Goal: Information Seeking & Learning: Learn about a topic

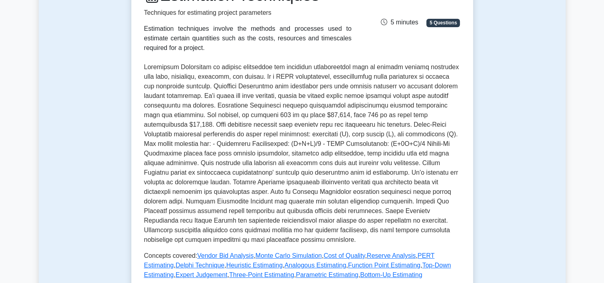
scroll to position [125, 0]
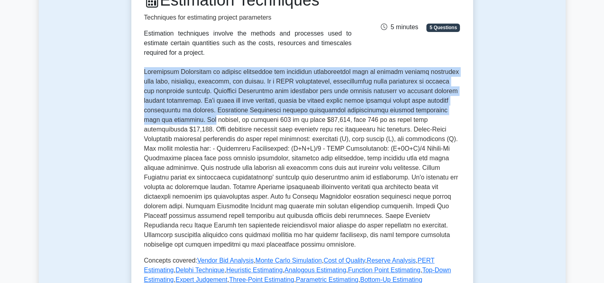
drag, startPoint x: 603, startPoint y: 85, endPoint x: 607, endPoint y: 111, distance: 27.0
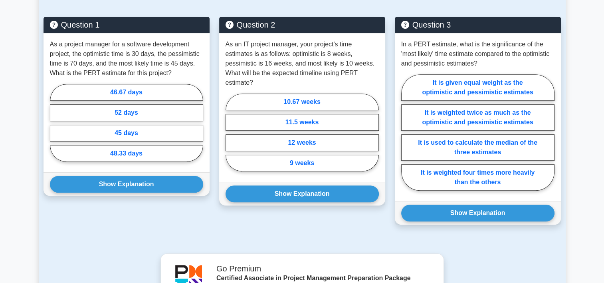
scroll to position [564, 0]
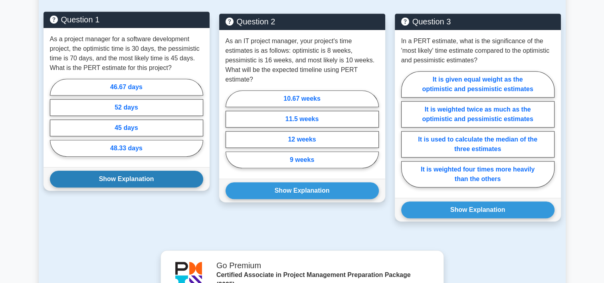
click at [165, 178] on button "Show Explanation" at bounding box center [126, 179] width 153 height 17
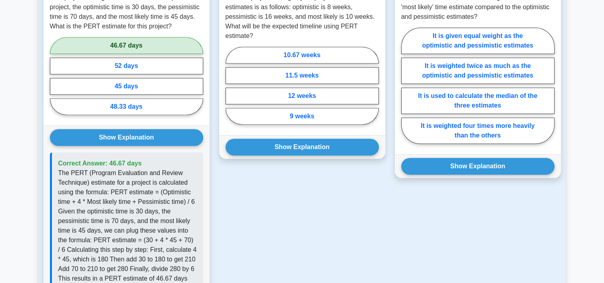
scroll to position [612, 0]
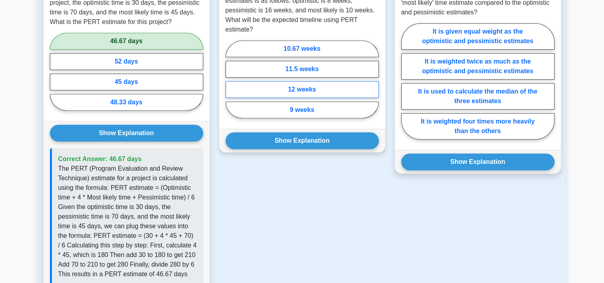
click at [311, 87] on label "12 weeks" at bounding box center [302, 89] width 153 height 17
click at [231, 84] on input "12 weeks" at bounding box center [228, 81] width 5 height 5
radio input "true"
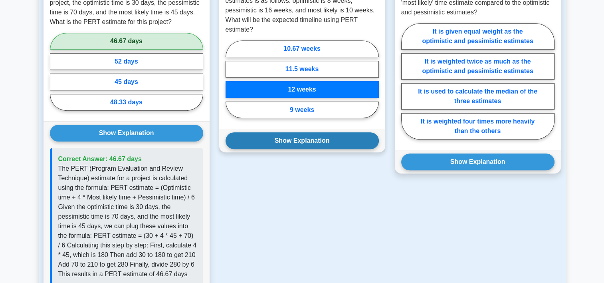
click at [293, 143] on button "Show Explanation" at bounding box center [302, 140] width 153 height 17
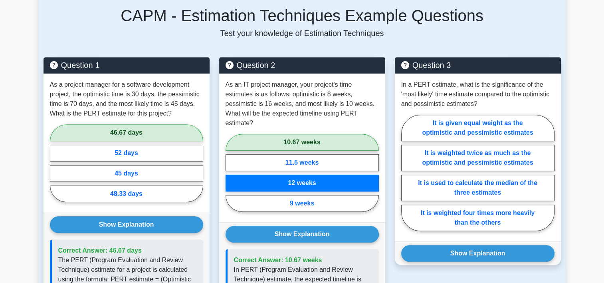
scroll to position [522, 0]
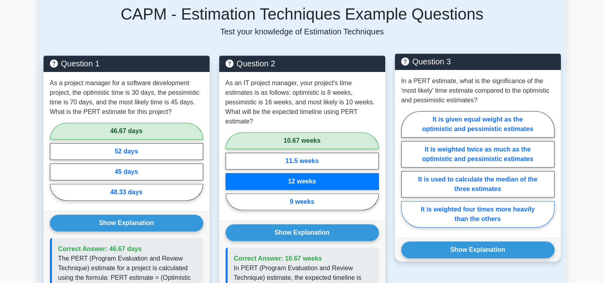
click at [509, 213] on label "It is weighted four times more heavily than the others" at bounding box center [477, 214] width 153 height 26
click at [406, 174] on input "It is weighted four times more heavily than the others" at bounding box center [403, 171] width 5 height 5
radio input "true"
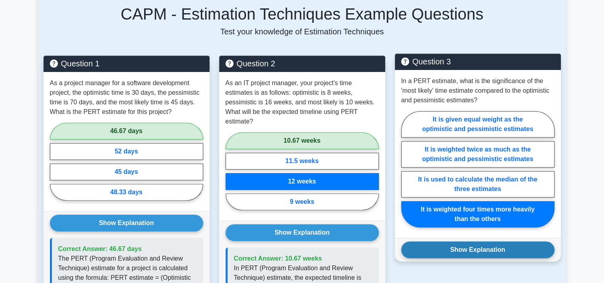
click at [493, 250] on button "Show Explanation" at bounding box center [477, 249] width 153 height 17
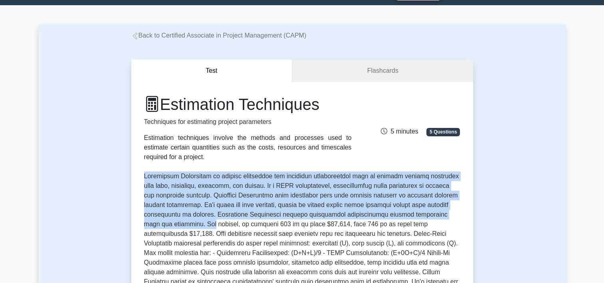
scroll to position [0, 0]
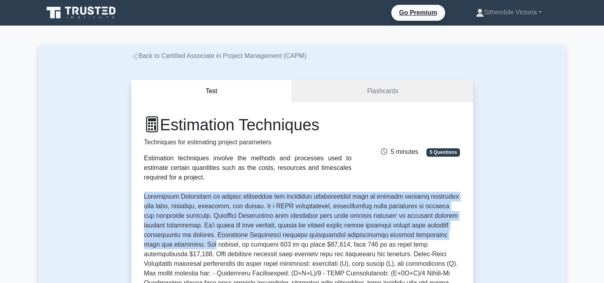
click at [177, 57] on link "Back to Certified Associate in Project Management (CAPM)" at bounding box center [218, 55] width 175 height 7
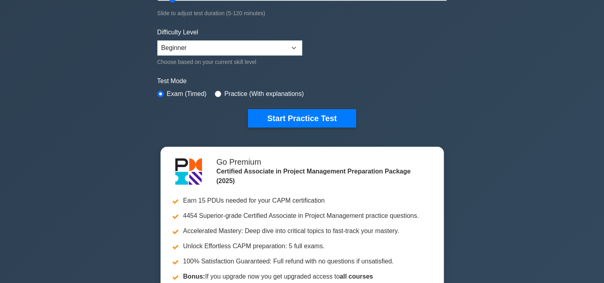
scroll to position [161, 0]
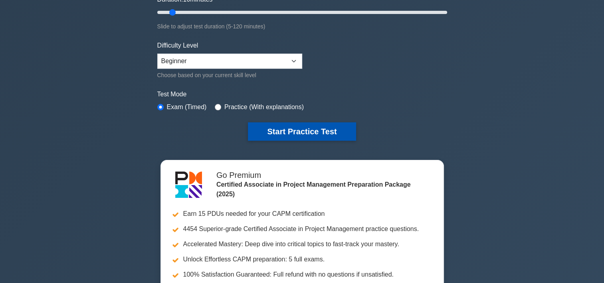
click at [303, 127] on button "Start Practice Test" at bounding box center [302, 131] width 108 height 18
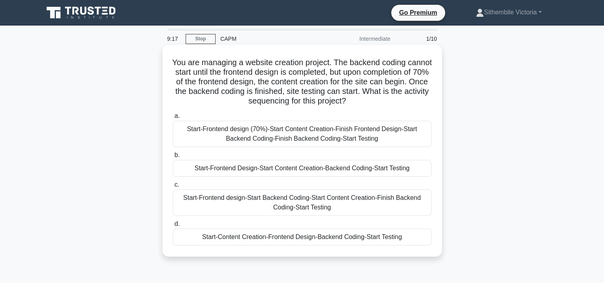
click at [268, 204] on div "Start-Frontend design-Start Backend Coding-Start Content Creation-Finish Backen…" at bounding box center [302, 202] width 259 height 26
click at [173, 187] on input "c. Start-Frontend design-Start Backend Coding-Start Content Creation-Finish Bac…" at bounding box center [173, 184] width 0 height 5
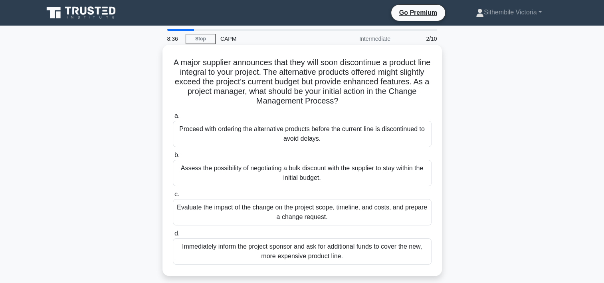
click at [297, 218] on div "Evaluate the impact of the change on the project scope, timeline, and costs, an…" at bounding box center [302, 212] width 259 height 26
click at [173, 197] on input "c. Evaluate the impact of the change on the project scope, timeline, and costs,…" at bounding box center [173, 194] width 0 height 5
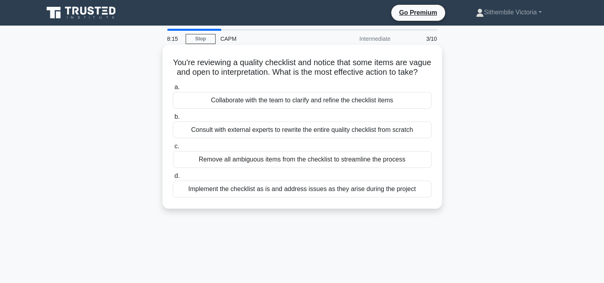
click at [303, 109] on div "Collaborate with the team to clarify and refine the checklist items" at bounding box center [302, 100] width 259 height 17
click at [173, 90] on input "a. Collaborate with the team to clarify and refine the checklist items" at bounding box center [173, 87] width 0 height 5
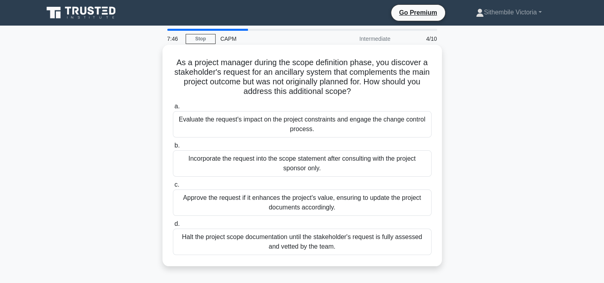
click at [353, 125] on div "Evaluate the request's impact on the project constraints and engage the change …" at bounding box center [302, 124] width 259 height 26
click at [173, 109] on input "a. Evaluate the request's impact on the project constraints and engage the chan…" at bounding box center [173, 106] width 0 height 5
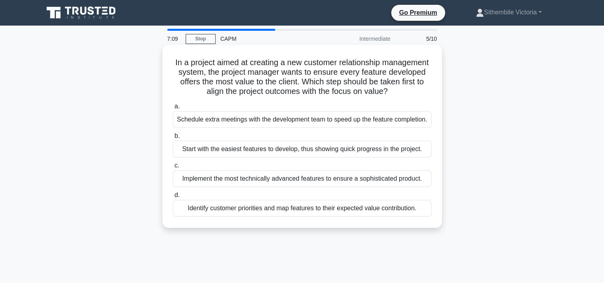
click at [246, 216] on div "Identify customer priorities and map features to their expected value contribut…" at bounding box center [302, 208] width 259 height 17
click at [173, 198] on input "d. Identify customer priorities and map features to their expected value contri…" at bounding box center [173, 194] width 0 height 5
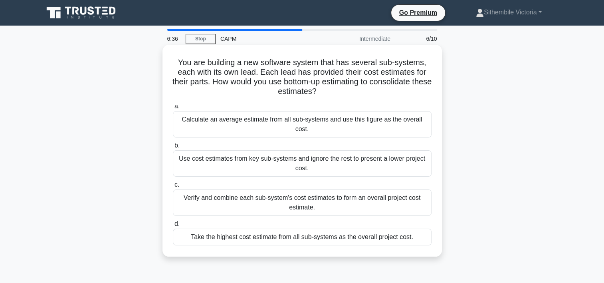
click at [245, 190] on div "Verify and combine each sub-system's cost estimates to form an overall project …" at bounding box center [302, 202] width 259 height 26
click at [173, 187] on input "c. Verify and combine each sub-system's cost estimates to form an overall proje…" at bounding box center [173, 184] width 0 height 5
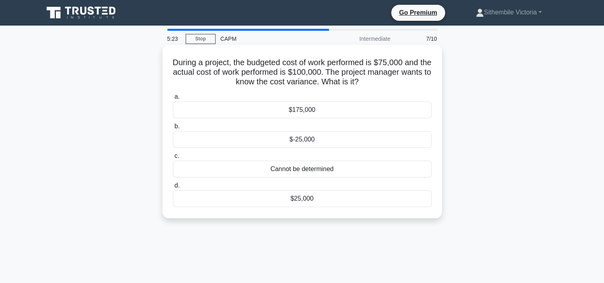
click at [309, 200] on div "$25,000" at bounding box center [302, 198] width 259 height 17
click at [173, 188] on input "d. $25,000" at bounding box center [173, 185] width 0 height 5
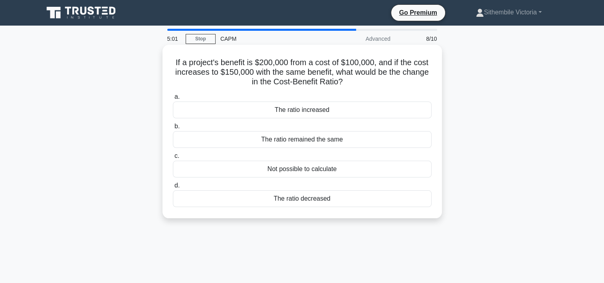
click at [319, 112] on div "The ratio increased" at bounding box center [302, 109] width 259 height 17
click at [173, 99] on input "a. The ratio increased" at bounding box center [173, 96] width 0 height 5
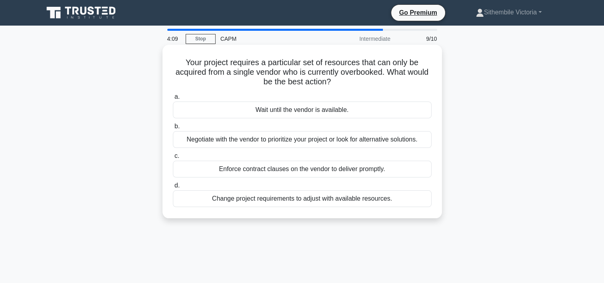
click at [311, 171] on div "Enforce contract clauses on the vendor to deliver promptly." at bounding box center [302, 169] width 259 height 17
click at [173, 159] on input "c. Enforce contract clauses on the vendor to deliver promptly." at bounding box center [173, 155] width 0 height 5
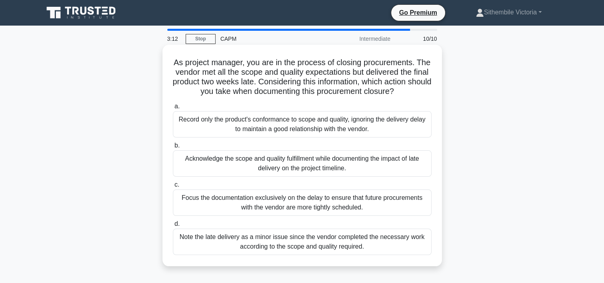
click at [297, 167] on div "Acknowledge the scope and quality fulfillment while documenting the impact of l…" at bounding box center [302, 163] width 259 height 26
click at [173, 148] on input "b. Acknowledge the scope and quality fulfillment while documenting the impact o…" at bounding box center [173, 145] width 0 height 5
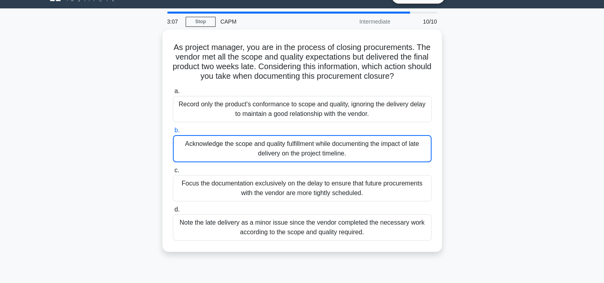
scroll to position [30, 0]
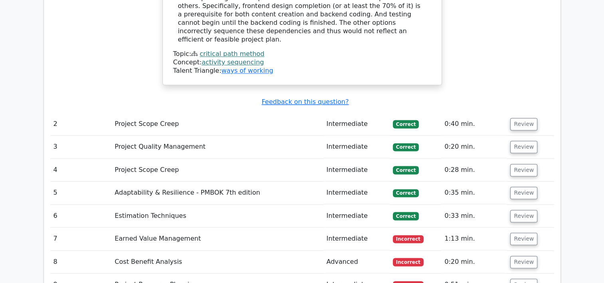
scroll to position [1039, 0]
click at [528, 233] on button "Review" at bounding box center [523, 239] width 27 height 12
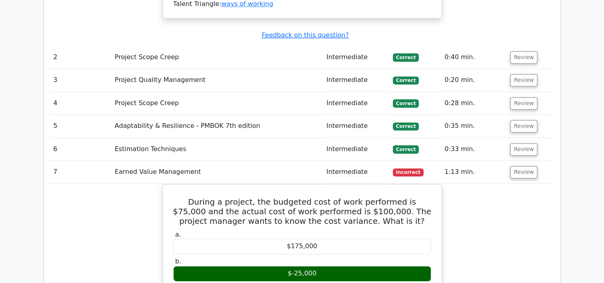
scroll to position [1103, 0]
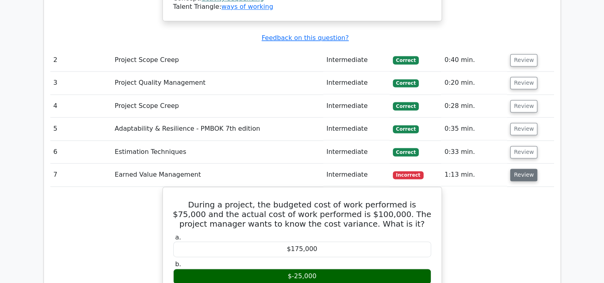
click at [525, 169] on button "Review" at bounding box center [523, 175] width 27 height 12
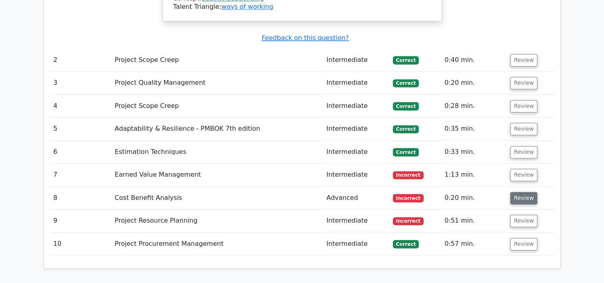
click at [524, 192] on button "Review" at bounding box center [523, 198] width 27 height 12
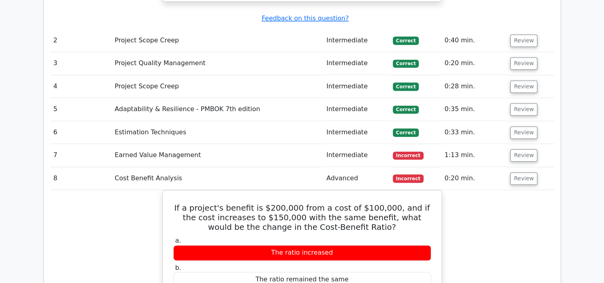
scroll to position [1120, 0]
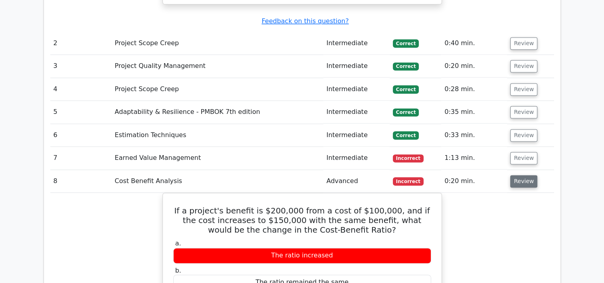
click at [523, 175] on button "Review" at bounding box center [523, 181] width 27 height 12
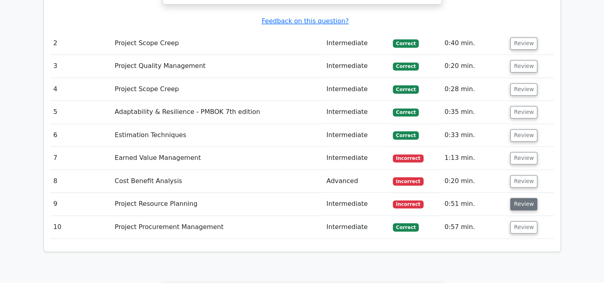
click at [525, 198] on button "Review" at bounding box center [523, 204] width 27 height 12
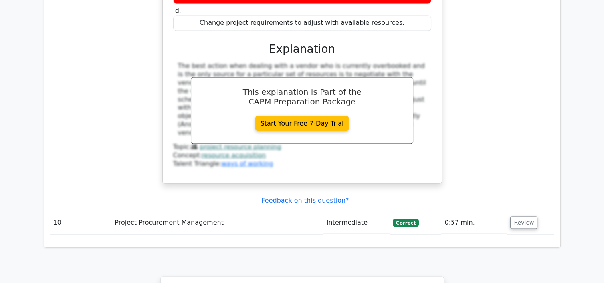
scroll to position [950, 0]
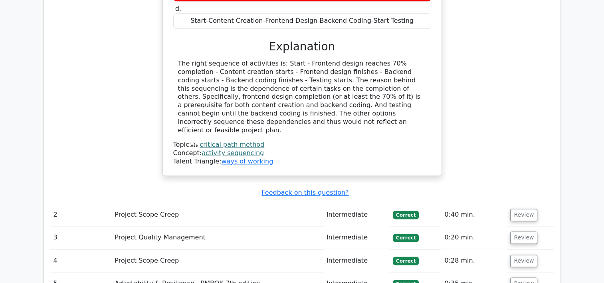
click at [597, 155] on main "Go Premium Certified Associate in Project Management Preparation Package (2025)…" at bounding box center [302, 82] width 604 height 2014
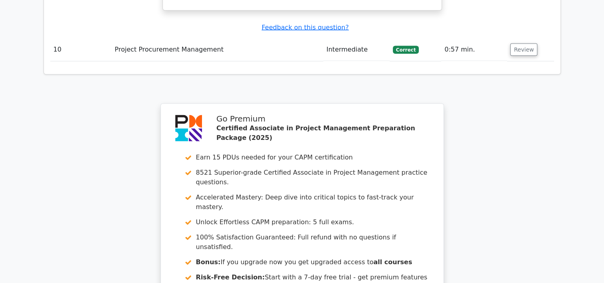
scroll to position [1751, 0]
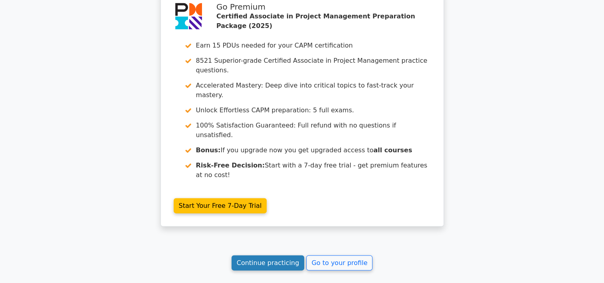
click at [265, 255] on link "Continue practicing" at bounding box center [268, 262] width 73 height 15
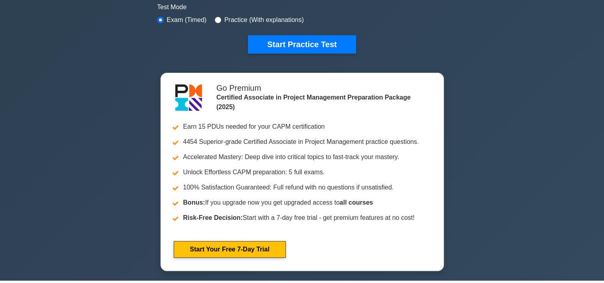
scroll to position [195, 0]
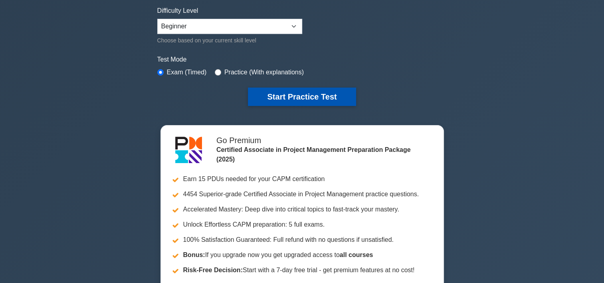
click at [316, 99] on button "Start Practice Test" at bounding box center [302, 96] width 108 height 18
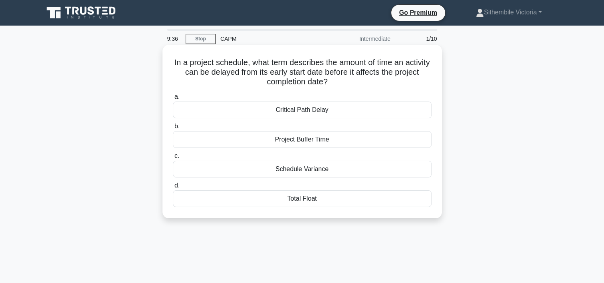
click at [305, 171] on div "Schedule Variance" at bounding box center [302, 169] width 259 height 17
click at [173, 159] on input "c. Schedule Variance" at bounding box center [173, 155] width 0 height 5
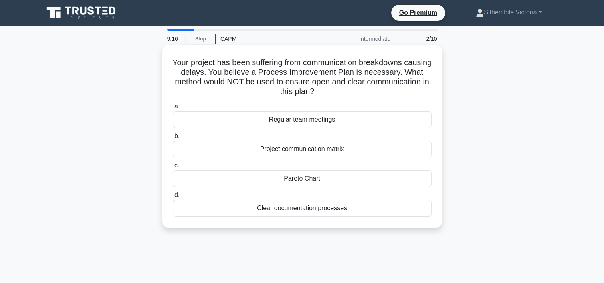
click at [310, 180] on div "Pareto Chart" at bounding box center [302, 178] width 259 height 17
click at [173, 168] on input "c. Pareto Chart" at bounding box center [173, 165] width 0 height 5
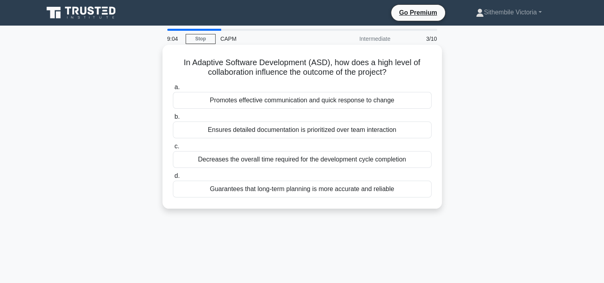
click at [340, 103] on div "Promotes effective communication and quick response to change" at bounding box center [302, 100] width 259 height 17
click at [173, 90] on input "a. Promotes effective communication and quick response to change" at bounding box center [173, 87] width 0 height 5
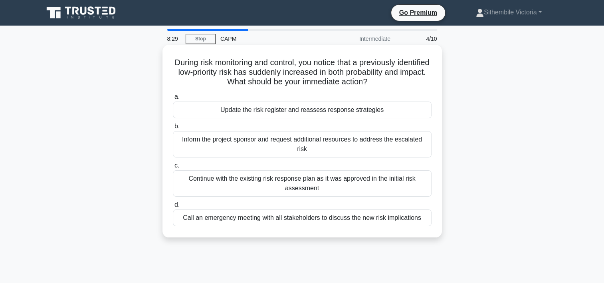
click at [329, 114] on div "Update the risk register and reassess response strategies" at bounding box center [302, 109] width 259 height 17
click at [173, 99] on input "a. Update the risk register and reassess response strategies" at bounding box center [173, 96] width 0 height 5
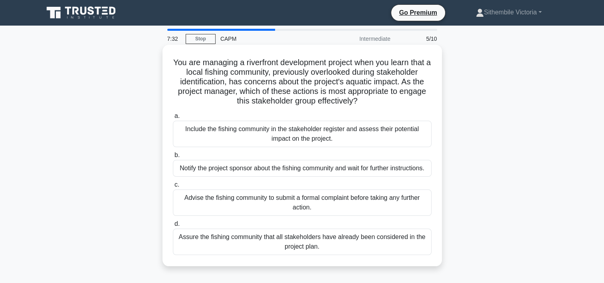
click at [269, 201] on div "Advise the fishing community to submit a formal complaint before taking any fur…" at bounding box center [302, 202] width 259 height 26
click at [173, 187] on input "c. Advise the fishing community to submit a formal complaint before taking any …" at bounding box center [173, 184] width 0 height 5
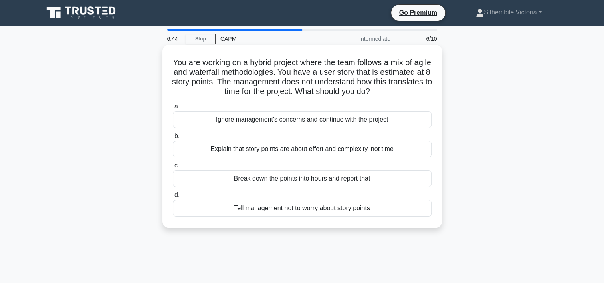
click at [260, 150] on div "Explain that story points are about effort and complexity, not time" at bounding box center [302, 149] width 259 height 17
click at [173, 139] on input "b. Explain that story points are about effort and complexity, not time" at bounding box center [173, 135] width 0 height 5
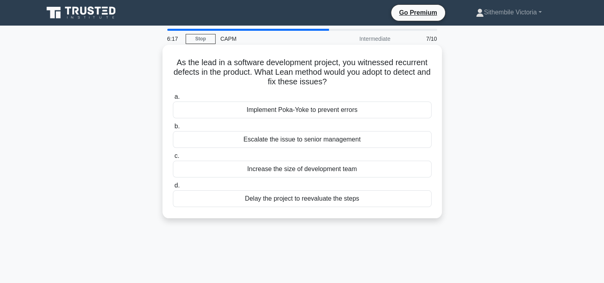
click at [291, 201] on div "Delay the project to reevaluate the steps" at bounding box center [302, 198] width 259 height 17
click at [173, 188] on input "d. Delay the project to reevaluate the steps" at bounding box center [173, 185] width 0 height 5
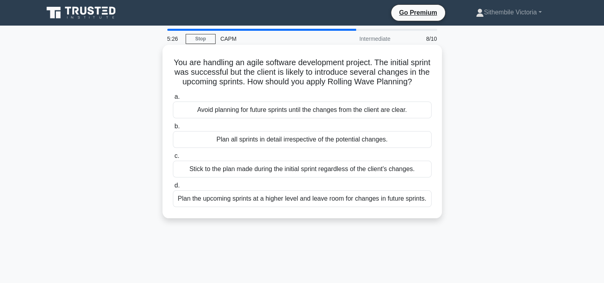
click at [263, 148] on div "Plan all sprints in detail irrespective of the potential changes." at bounding box center [302, 139] width 259 height 17
click at [173, 129] on input "b. Plan all sprints in detail irrespective of the potential changes." at bounding box center [173, 126] width 0 height 5
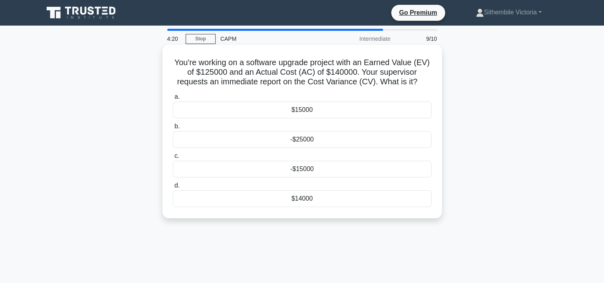
click at [307, 171] on div "-$15000" at bounding box center [302, 169] width 259 height 17
click at [173, 159] on input "c. -$15000" at bounding box center [173, 155] width 0 height 5
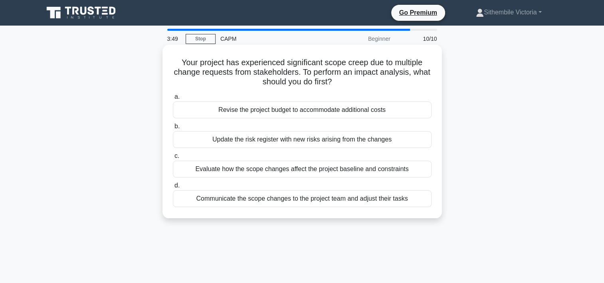
click at [294, 142] on div "Update the risk register with new risks arising from the changes" at bounding box center [302, 139] width 259 height 17
click at [173, 129] on input "b. Update the risk register with new risks arising from the changes" at bounding box center [173, 126] width 0 height 5
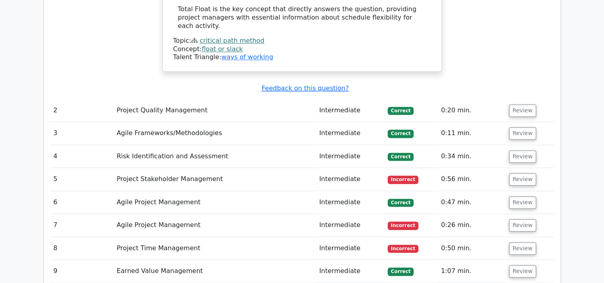
scroll to position [1150, 0]
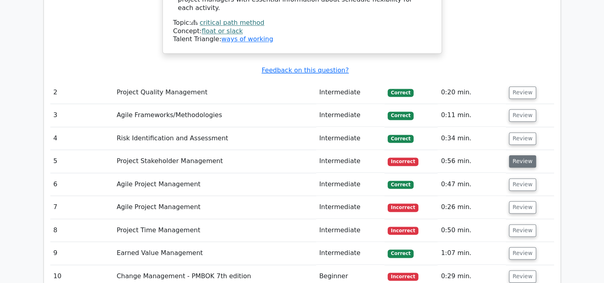
click at [526, 155] on button "Review" at bounding box center [522, 161] width 27 height 12
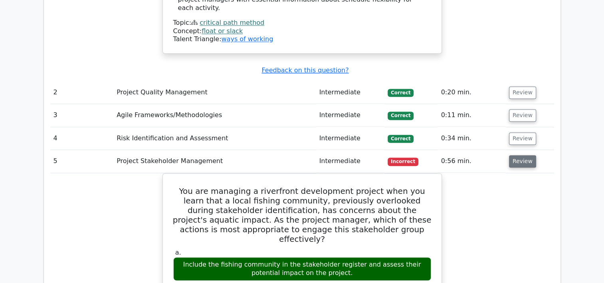
click at [526, 155] on button "Review" at bounding box center [522, 161] width 27 height 12
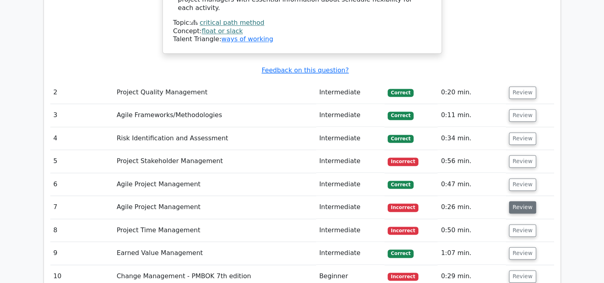
click at [522, 201] on button "Review" at bounding box center [522, 207] width 27 height 12
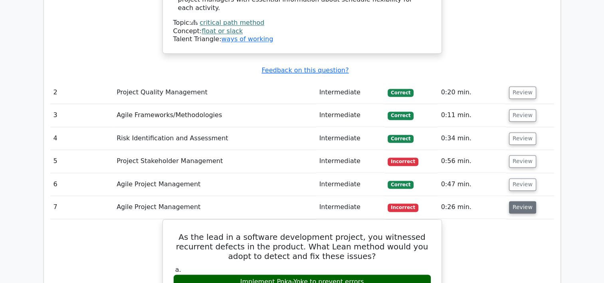
click at [522, 201] on button "Review" at bounding box center [522, 207] width 27 height 12
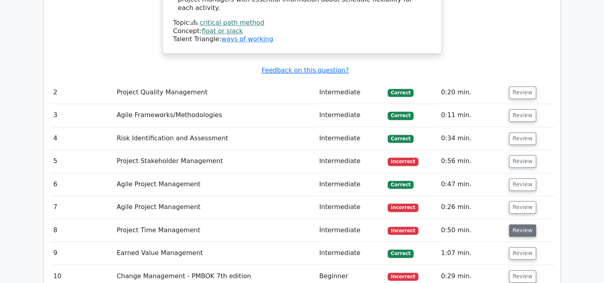
click at [522, 224] on button "Review" at bounding box center [522, 230] width 27 height 12
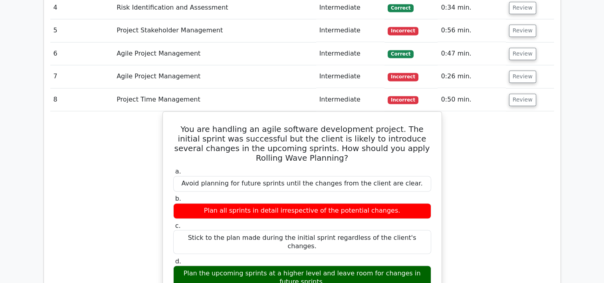
scroll to position [1213, 0]
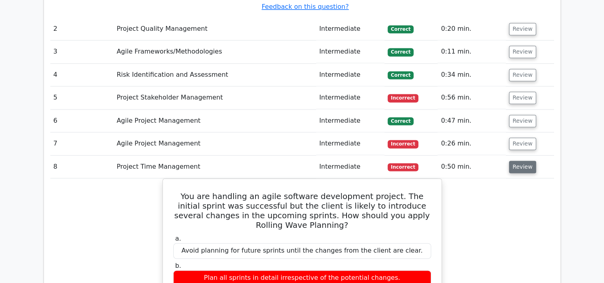
click at [529, 161] on button "Review" at bounding box center [522, 167] width 27 height 12
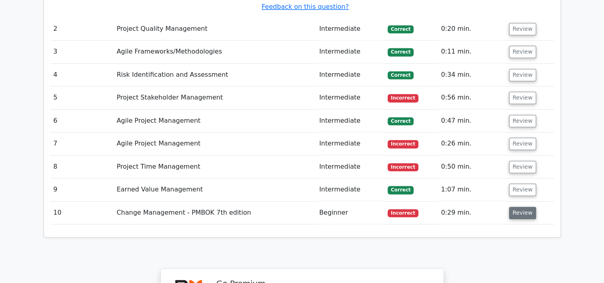
click at [529, 206] on button "Review" at bounding box center [522, 212] width 27 height 12
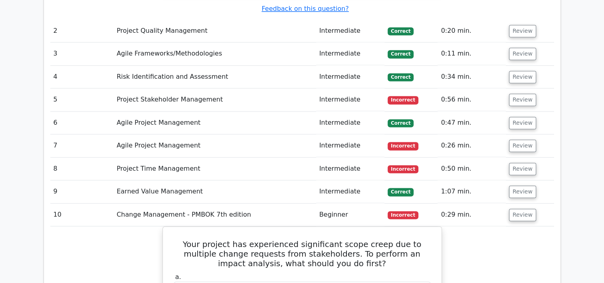
scroll to position [1822, 0]
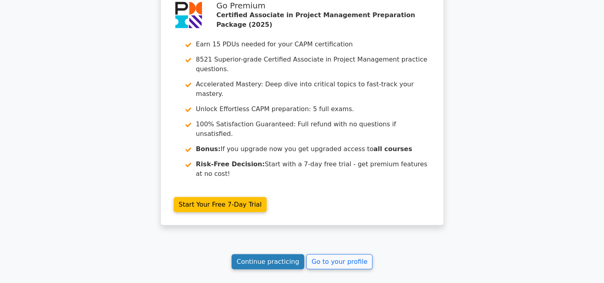
click at [272, 254] on link "Continue practicing" at bounding box center [268, 261] width 73 height 15
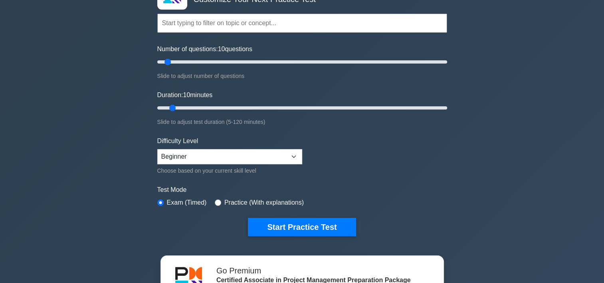
scroll to position [61, 0]
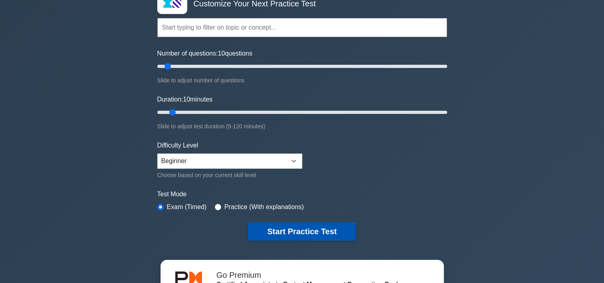
click at [333, 225] on button "Start Practice Test" at bounding box center [302, 231] width 108 height 18
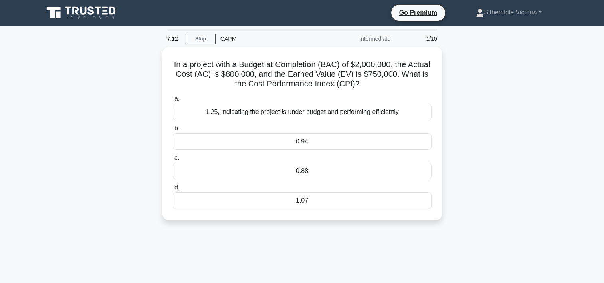
click at [333, 225] on div "In a project with a Budget at Completion (BAC) of $2,000,000, the Actual Cost (…" at bounding box center [302, 138] width 527 height 183
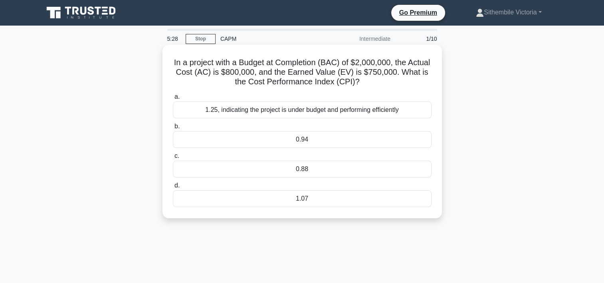
click at [316, 200] on div "1.07" at bounding box center [302, 198] width 259 height 17
click at [173, 188] on input "d. 1.07" at bounding box center [173, 185] width 0 height 5
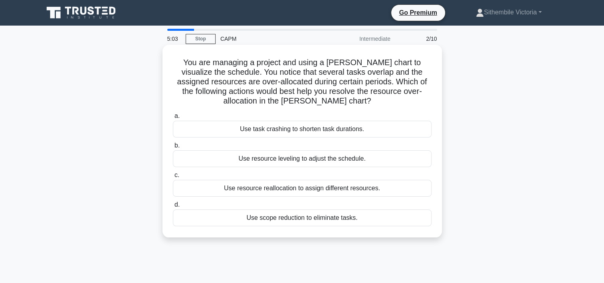
click at [307, 159] on div "Use resource leveling to adjust the schedule." at bounding box center [302, 158] width 259 height 17
click at [173, 148] on input "b. Use resource leveling to adjust the schedule." at bounding box center [173, 145] width 0 height 5
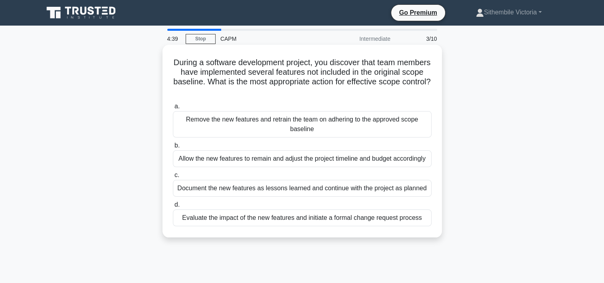
click at [275, 216] on div "Evaluate the impact of the new features and initiate a formal change request pr…" at bounding box center [302, 217] width 259 height 17
click at [173, 207] on input "d. Evaluate the impact of the new features and initiate a formal change request…" at bounding box center [173, 204] width 0 height 5
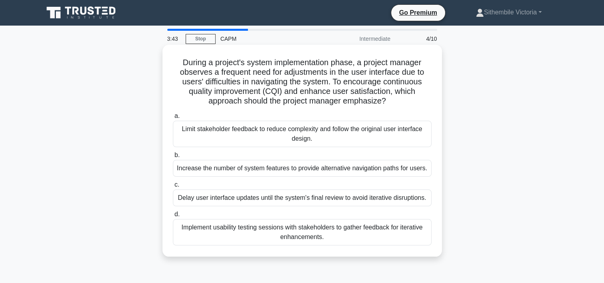
click at [275, 172] on div "Increase the number of system features to provide alternative navigation paths …" at bounding box center [302, 168] width 259 height 17
click at [173, 158] on input "b. Increase the number of system features to provide alternative navigation pat…" at bounding box center [173, 155] width 0 height 5
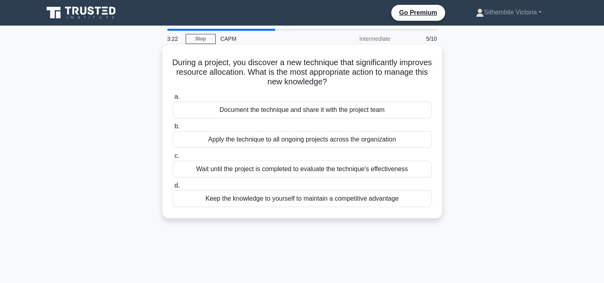
click at [286, 110] on div "Document the technique and share it with the project team" at bounding box center [302, 109] width 259 height 17
click at [173, 99] on input "a. Document the technique and share it with the project team" at bounding box center [173, 96] width 0 height 5
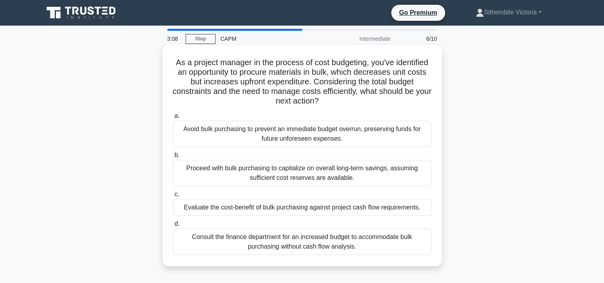
click at [223, 208] on div "Evaluate the cost-benefit of bulk purchasing against project cash flow requirem…" at bounding box center [302, 207] width 259 height 17
click at [173, 197] on input "c. Evaluate the cost-benefit of bulk purchasing against project cash flow requi…" at bounding box center [173, 194] width 0 height 5
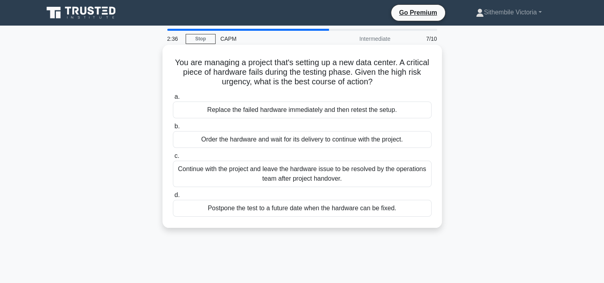
click at [283, 114] on div "Replace the failed hardware immediately and then retest the setup." at bounding box center [302, 109] width 259 height 17
click at [173, 99] on input "a. Replace the failed hardware immediately and then retest the setup." at bounding box center [173, 96] width 0 height 5
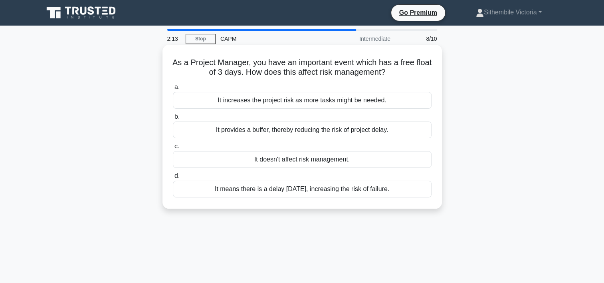
click at [266, 193] on div "It means there is a delay [DATE], increasing the risk of failure." at bounding box center [302, 188] width 259 height 17
click at [173, 178] on input "d. It means there is a delay in 3 days, increasing the risk of failure." at bounding box center [173, 175] width 0 height 5
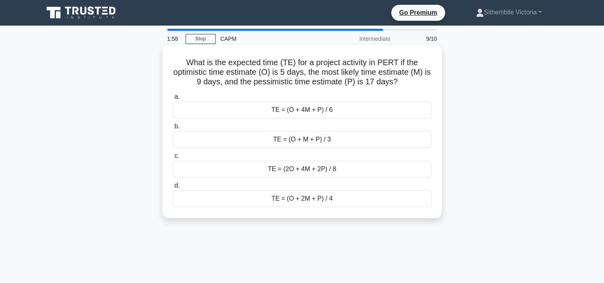
click at [315, 113] on div "TE = (O + 4M + P) / 6" at bounding box center [302, 109] width 259 height 17
click at [173, 99] on input "a. TE = (O + 4M + P) / 6" at bounding box center [173, 96] width 0 height 5
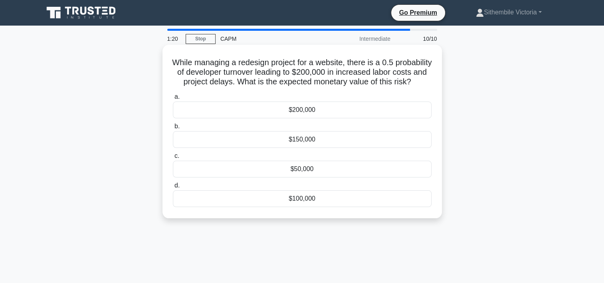
click at [299, 177] on div "$50,000" at bounding box center [302, 169] width 259 height 17
click at [173, 159] on input "c. $50,000" at bounding box center [173, 155] width 0 height 5
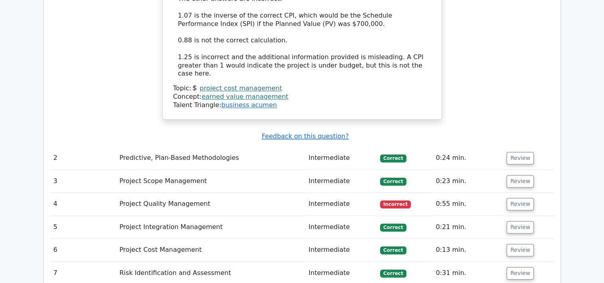
scroll to position [1070, 0]
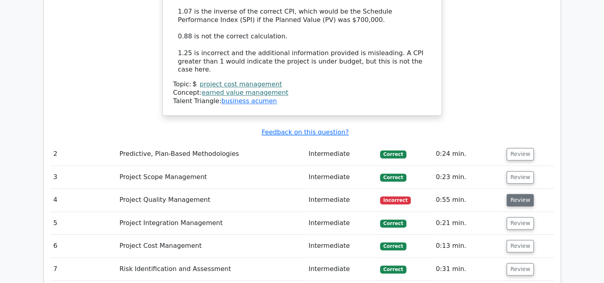
click at [516, 194] on button "Review" at bounding box center [520, 200] width 27 height 12
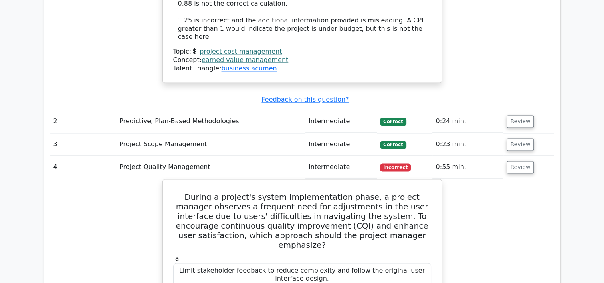
scroll to position [1107, 0]
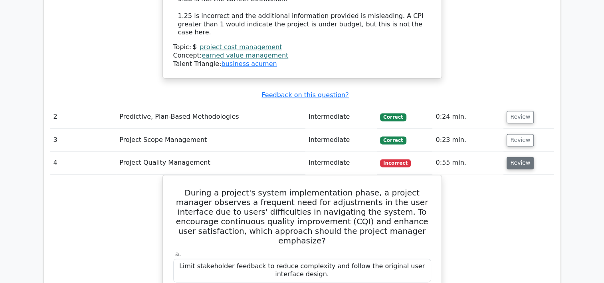
click at [521, 157] on button "Review" at bounding box center [520, 163] width 27 height 12
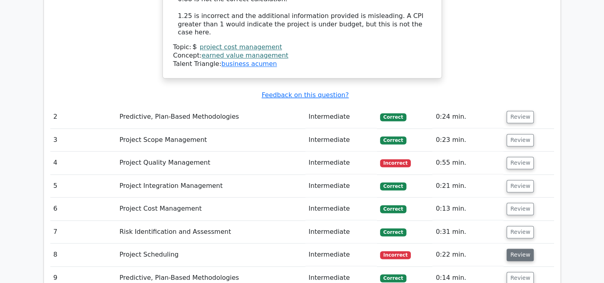
click at [519, 248] on button "Review" at bounding box center [520, 254] width 27 height 12
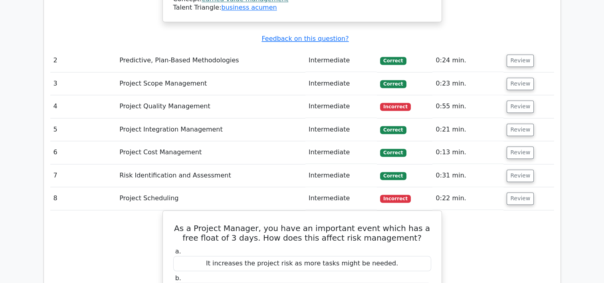
scroll to position [1158, 0]
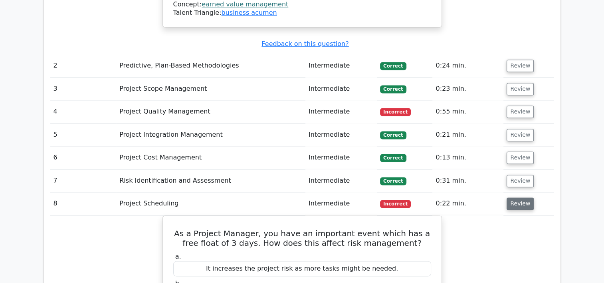
click at [518, 197] on button "Review" at bounding box center [520, 203] width 27 height 12
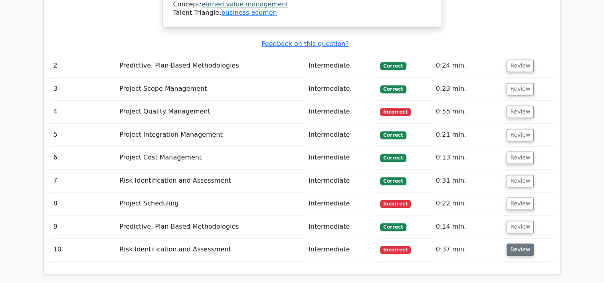
click at [519, 243] on button "Review" at bounding box center [520, 249] width 27 height 12
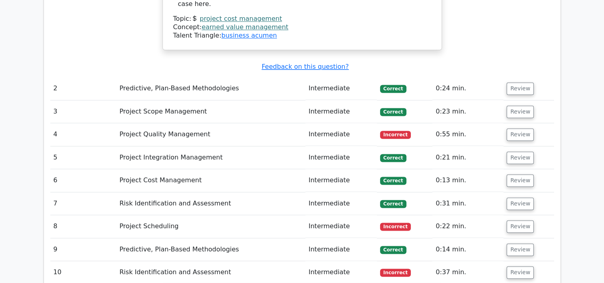
scroll to position [1467, 0]
